Goal: Task Accomplishment & Management: Manage account settings

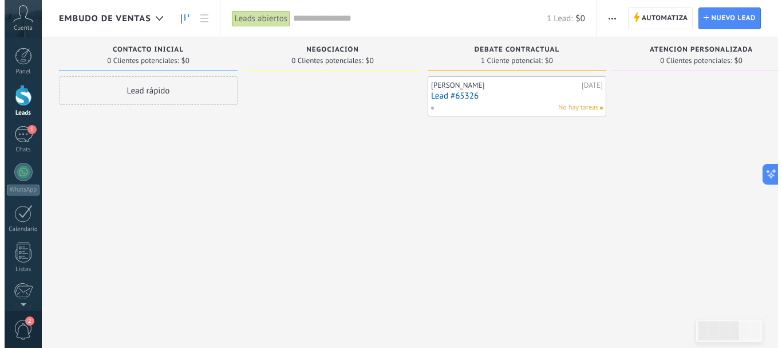
scroll to position [17, 0]
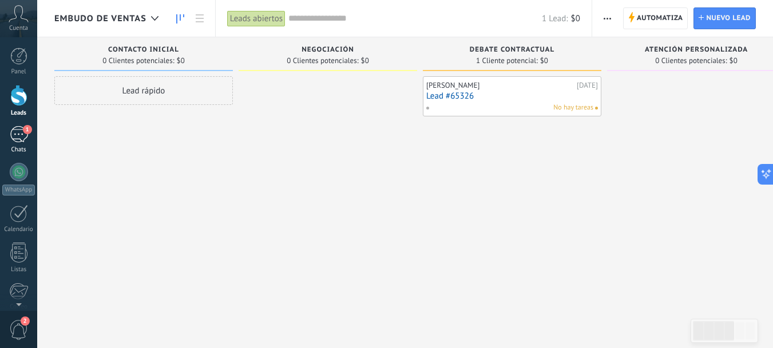
click at [23, 136] on div "1" at bounding box center [19, 134] width 18 height 17
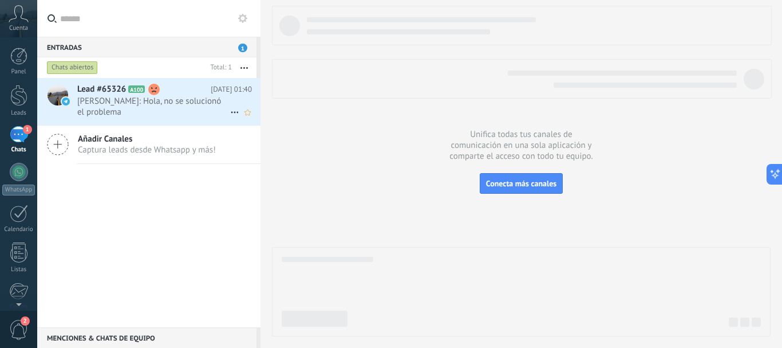
click at [125, 106] on span "[PERSON_NAME]: Hola, no se solucionó el problema" at bounding box center [153, 107] width 153 height 22
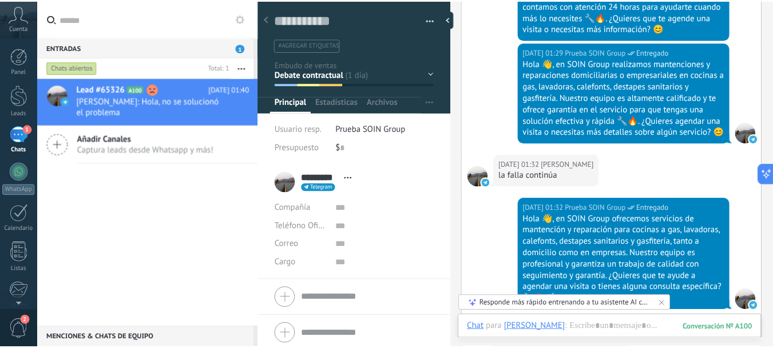
scroll to position [2746, 0]
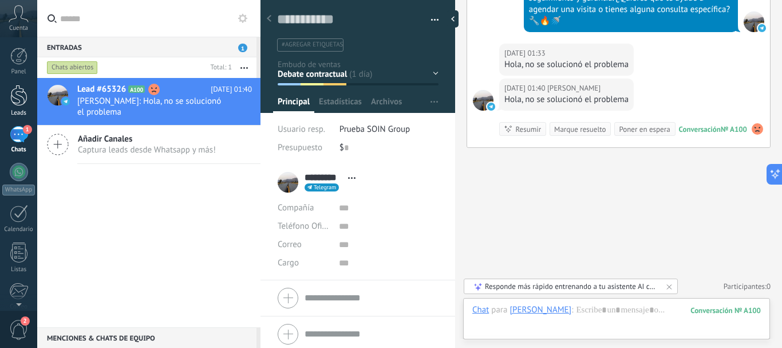
click at [23, 97] on div at bounding box center [18, 95] width 17 height 21
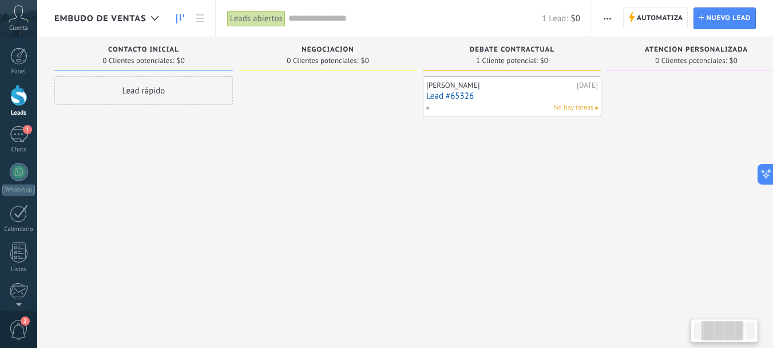
scroll to position [0, 166]
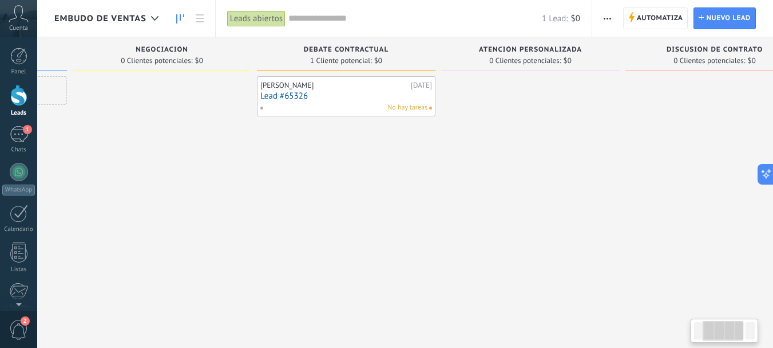
drag, startPoint x: 455, startPoint y: 234, endPoint x: 448, endPoint y: 234, distance: 6.9
click at [448, 234] on div at bounding box center [530, 175] width 179 height 198
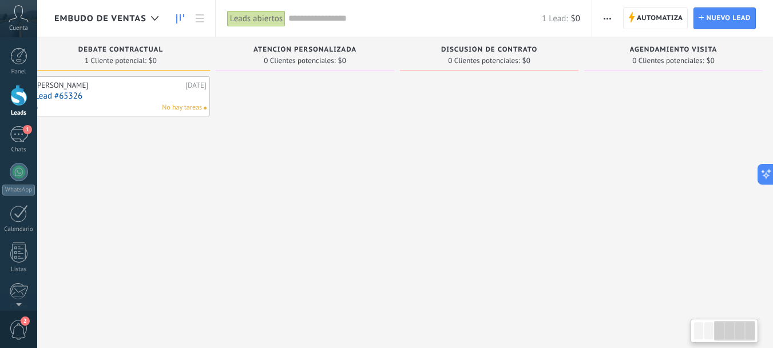
scroll to position [0, 398]
drag, startPoint x: 627, startPoint y: 234, endPoint x: 285, endPoint y: 238, distance: 342.4
click at [285, 238] on div "Leads Entrantes Solicitudes: 0 0 0 0 0 0 0 0 0 Contacto inicial 0 Clientes pote…" at bounding box center [215, 155] width 1118 height 237
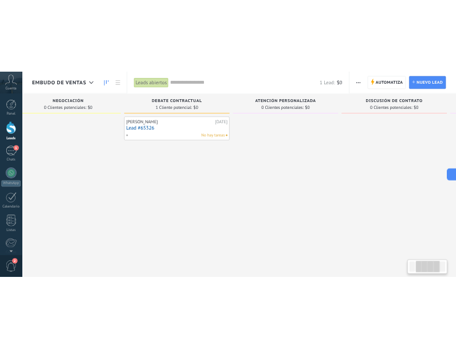
scroll to position [0, 210]
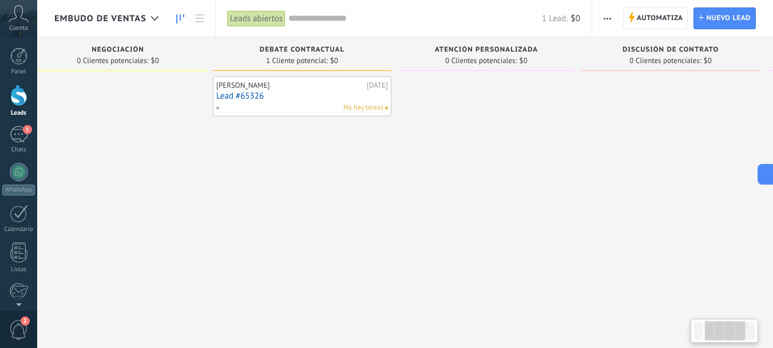
drag, startPoint x: 368, startPoint y: 235, endPoint x: 475, endPoint y: 241, distance: 107.2
click at [475, 241] on div at bounding box center [486, 175] width 179 height 198
drag, startPoint x: 536, startPoint y: 47, endPoint x: 432, endPoint y: 48, distance: 104.2
click at [432, 48] on div "Atención personalizada" at bounding box center [486, 51] width 167 height 10
type textarea "**********"
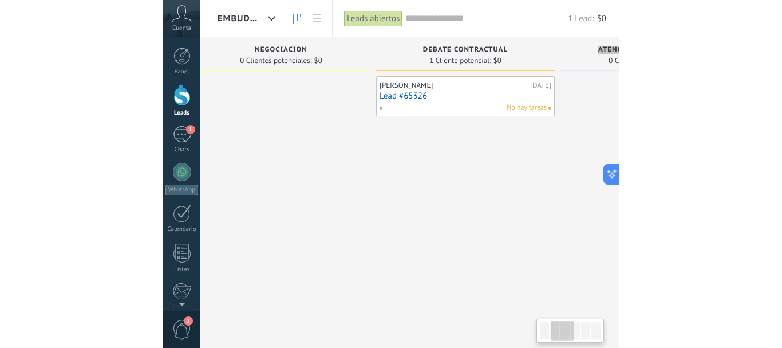
scroll to position [17, 0]
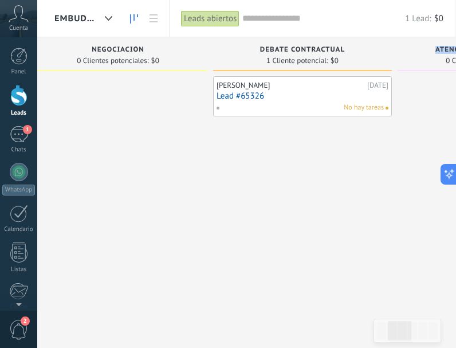
click at [213, 167] on div "Sebastian 15/08/2025 Lead #65326 No hay tareas" at bounding box center [302, 175] width 179 height 198
click at [378, 183] on div "Sebastian 15/08/2025 Lead #65326 No hay tareas" at bounding box center [302, 175] width 179 height 198
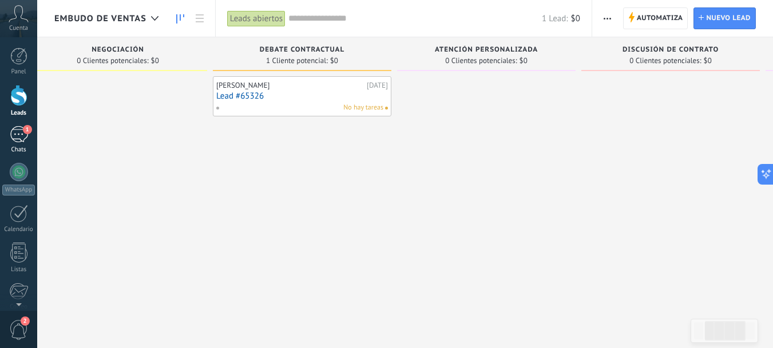
click at [23, 139] on div "1" at bounding box center [19, 134] width 18 height 17
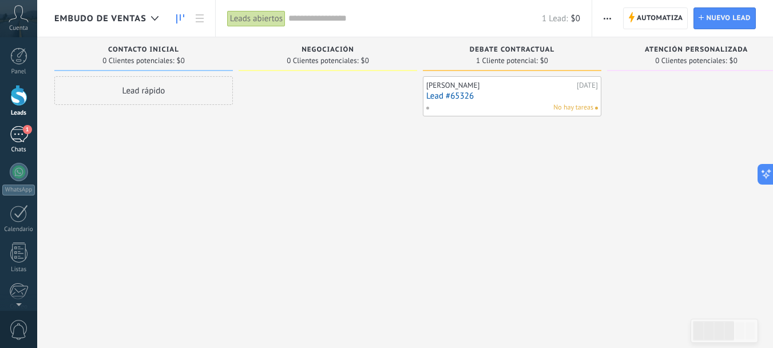
click at [19, 134] on div "1" at bounding box center [19, 134] width 18 height 17
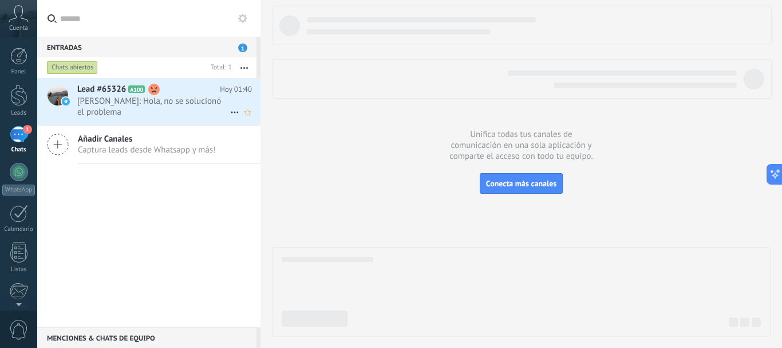
click at [139, 97] on span "[PERSON_NAME]: Hola, no se solucionó el problema" at bounding box center [153, 107] width 153 height 22
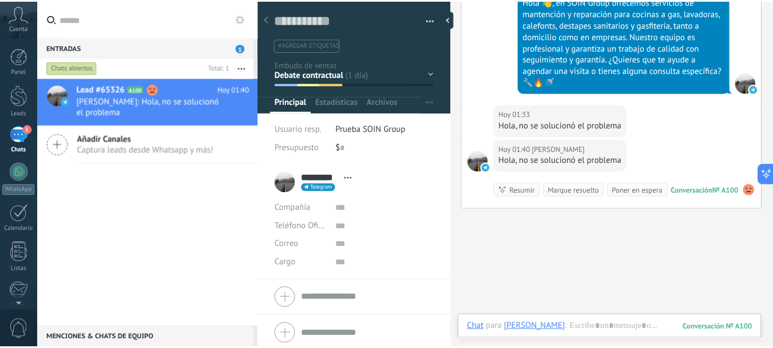
scroll to position [17, 0]
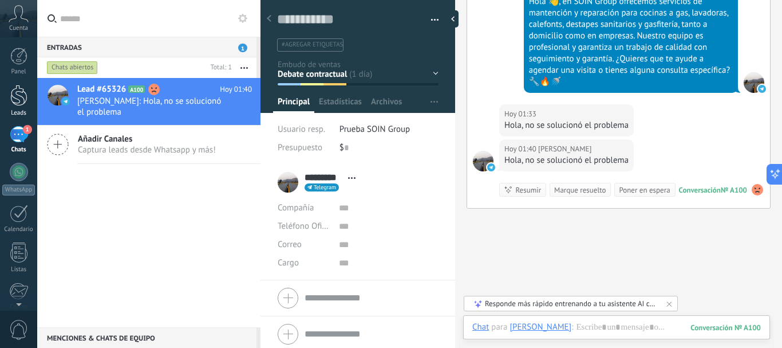
click at [25, 100] on div at bounding box center [18, 95] width 17 height 21
